Goal: Information Seeking & Learning: Learn about a topic

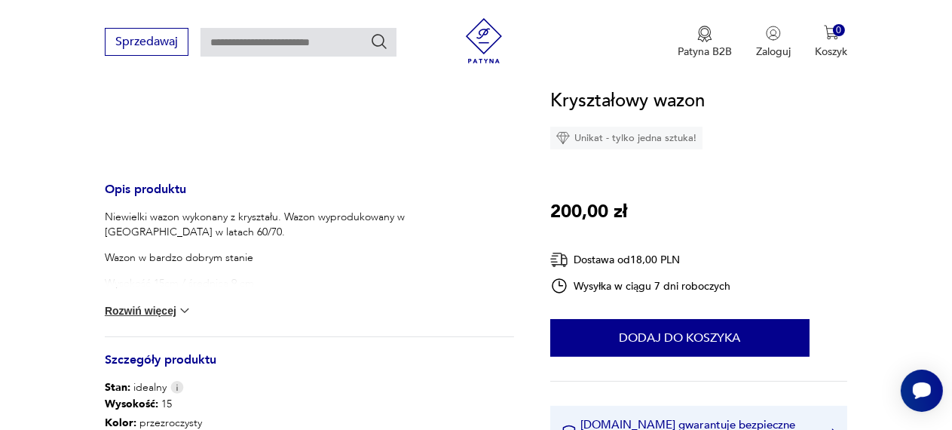
scroll to position [480, 0]
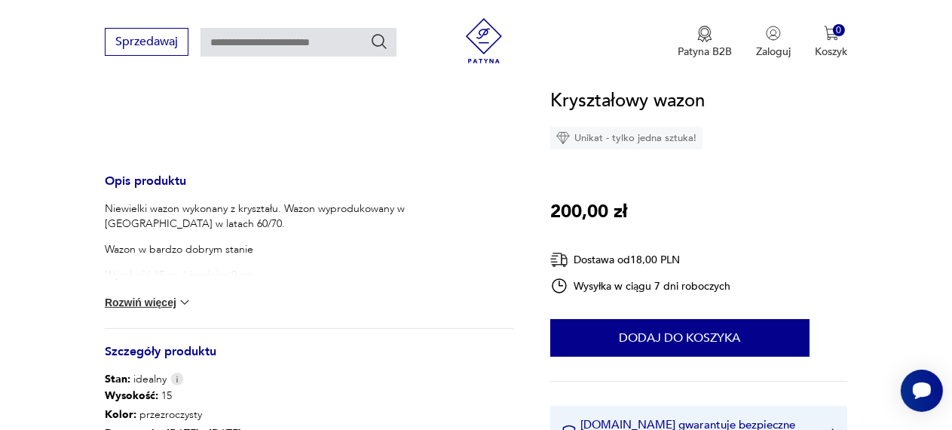
click at [177, 310] on img at bounding box center [184, 302] width 15 height 15
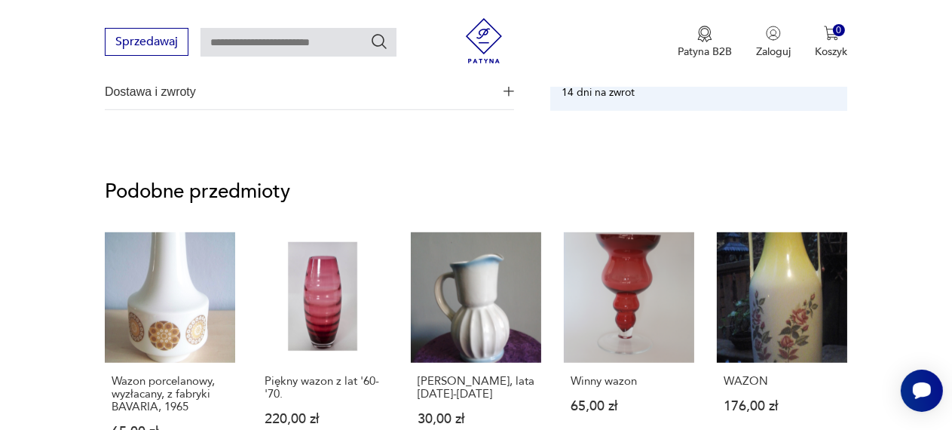
scroll to position [891, 0]
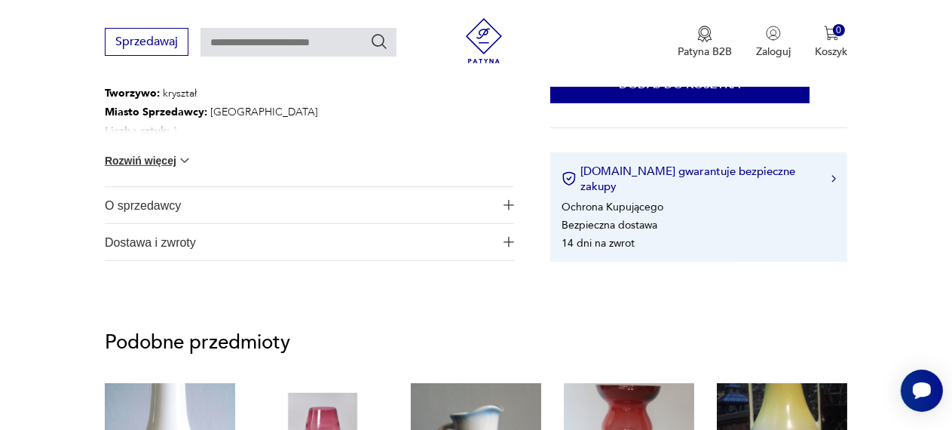
click at [140, 168] on button "Rozwiń więcej" at bounding box center [148, 160] width 87 height 15
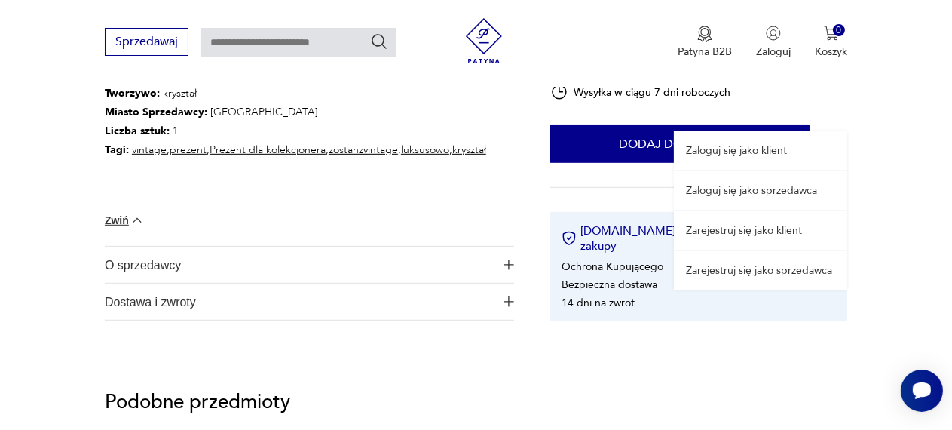
click at [705, 204] on link "Zaloguj się jako sprzedawca" at bounding box center [760, 190] width 173 height 38
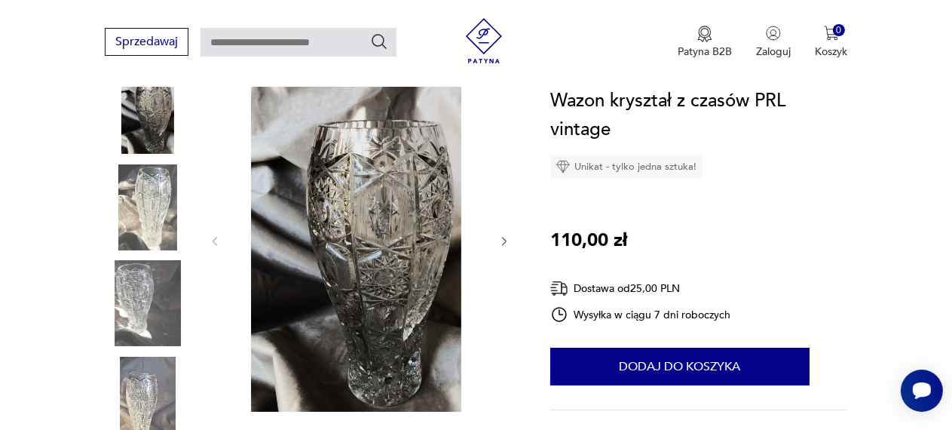
scroll to position [205, 0]
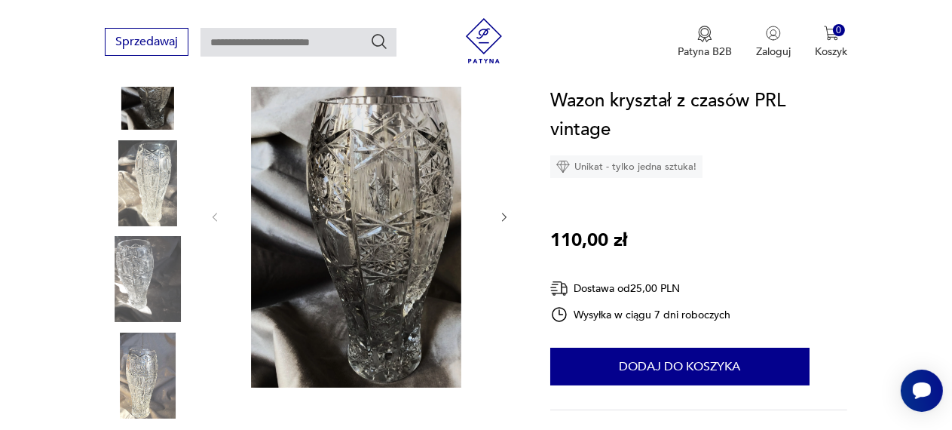
click at [498, 223] on icon "button" at bounding box center [504, 217] width 12 height 12
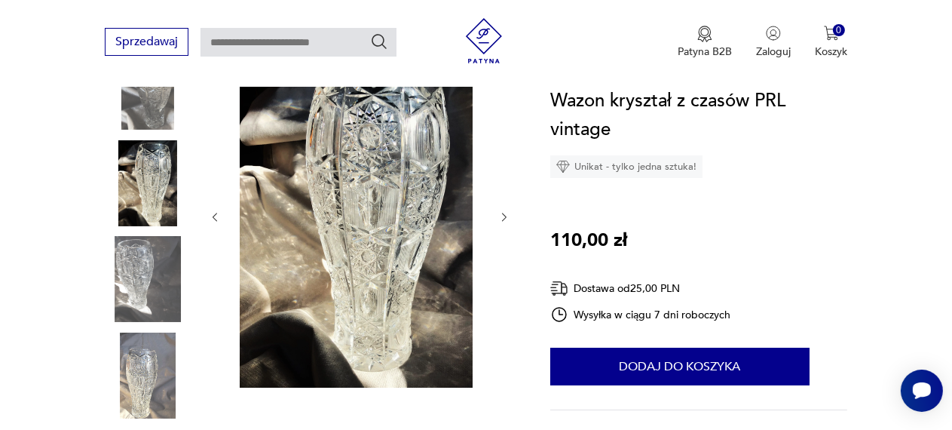
click at [498, 223] on icon "button" at bounding box center [504, 217] width 12 height 12
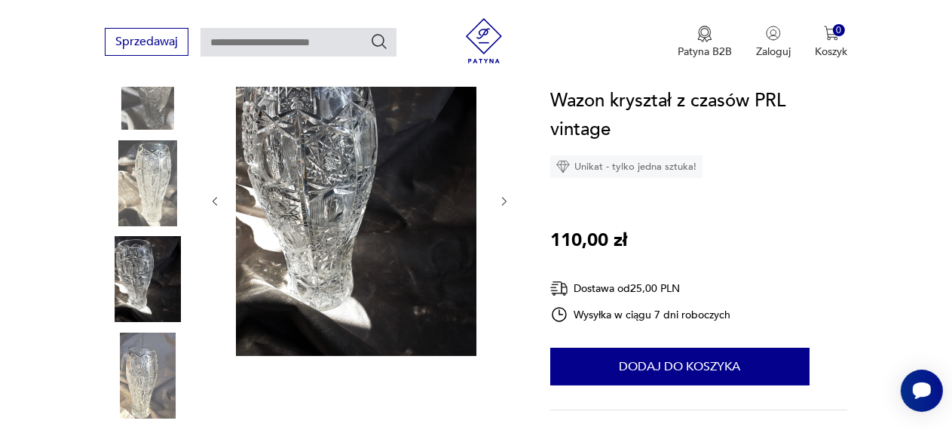
click at [485, 234] on div at bounding box center [360, 202] width 302 height 316
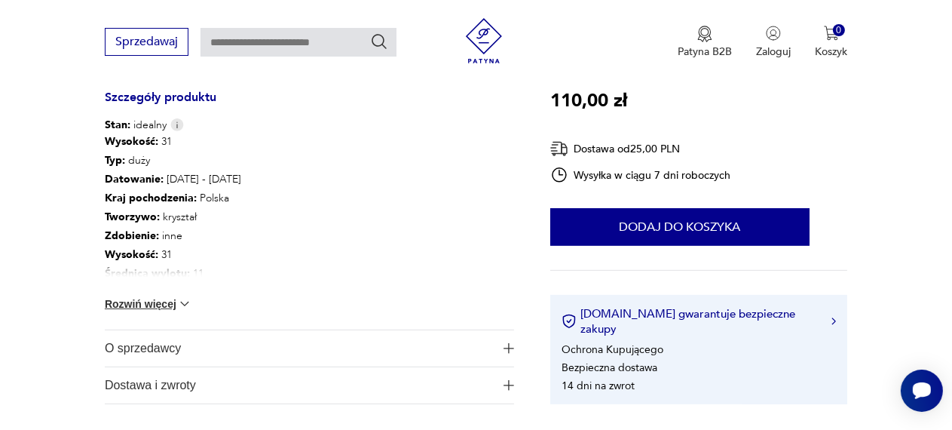
scroll to position [822, 0]
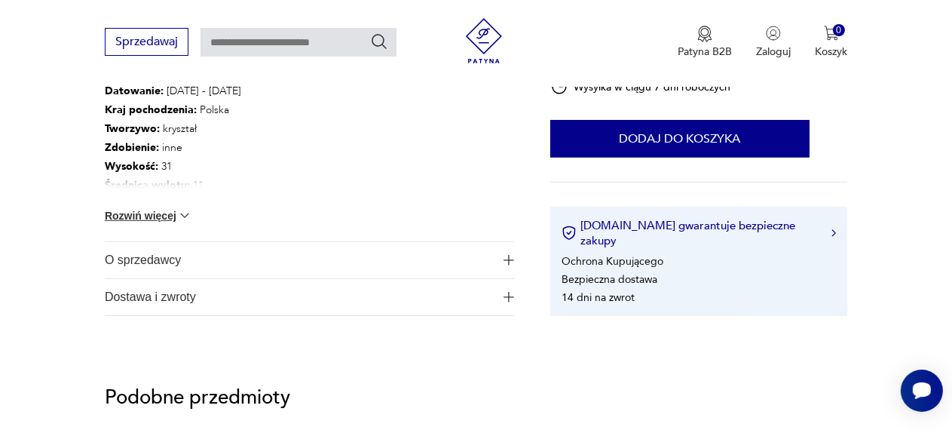
click at [143, 278] on span "O sprzedawcy" at bounding box center [299, 260] width 389 height 36
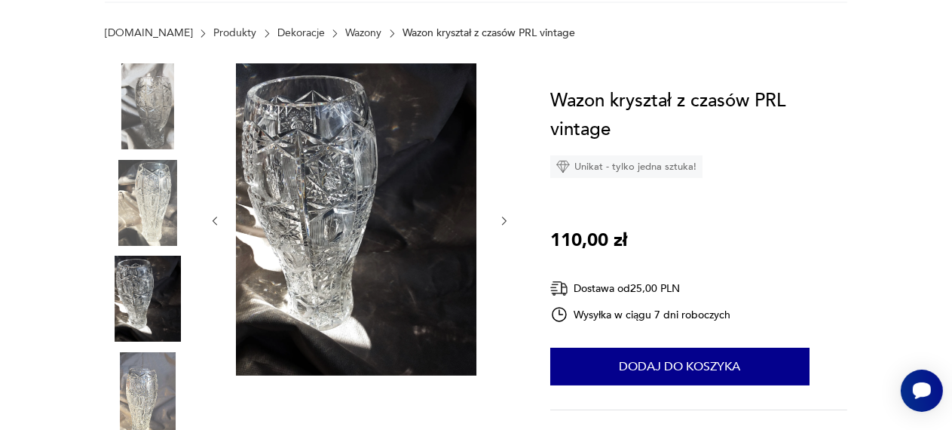
scroll to position [0, 0]
